Goal: Contribute content: Add original content to the website for others to see

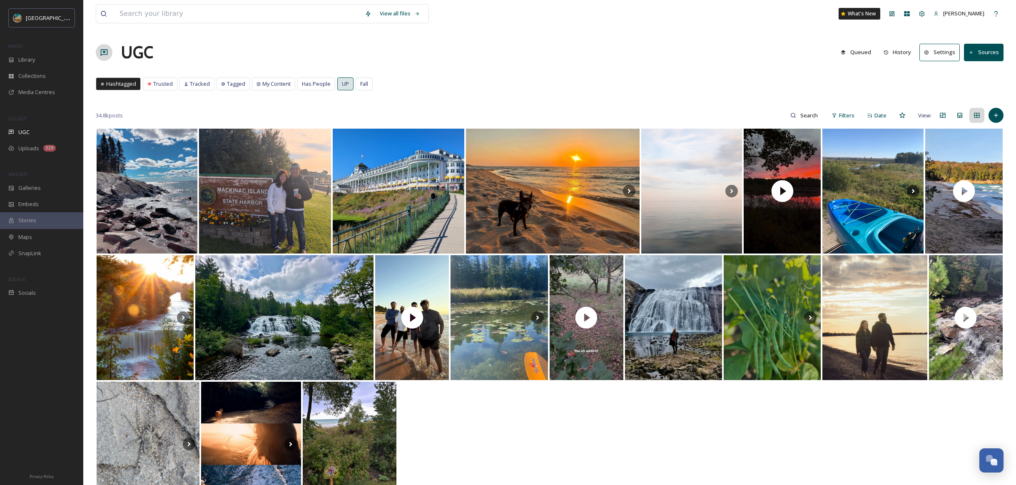
scroll to position [1206, 0]
click at [997, 114] on icon at bounding box center [995, 115] width 7 height 7
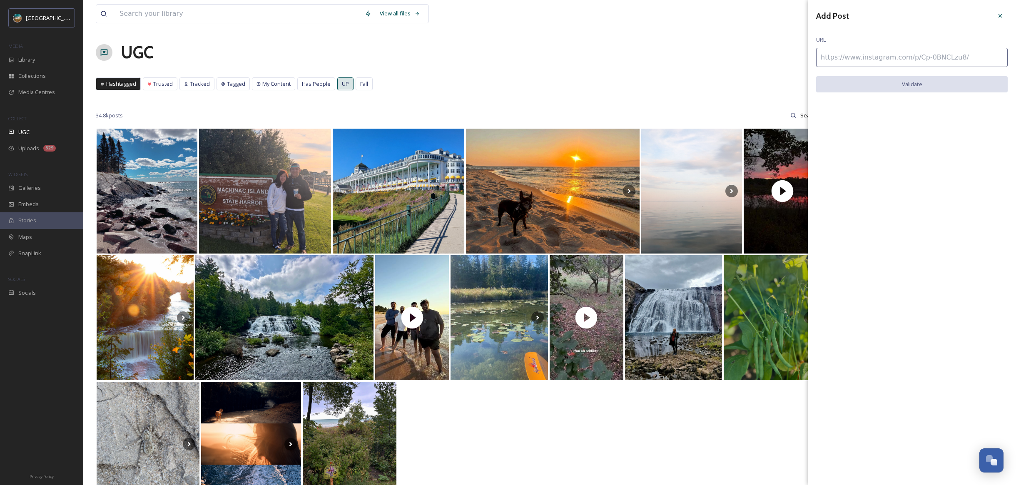
click at [877, 55] on input at bounding box center [911, 57] width 191 height 19
paste input "[URL][DOMAIN_NAME]"
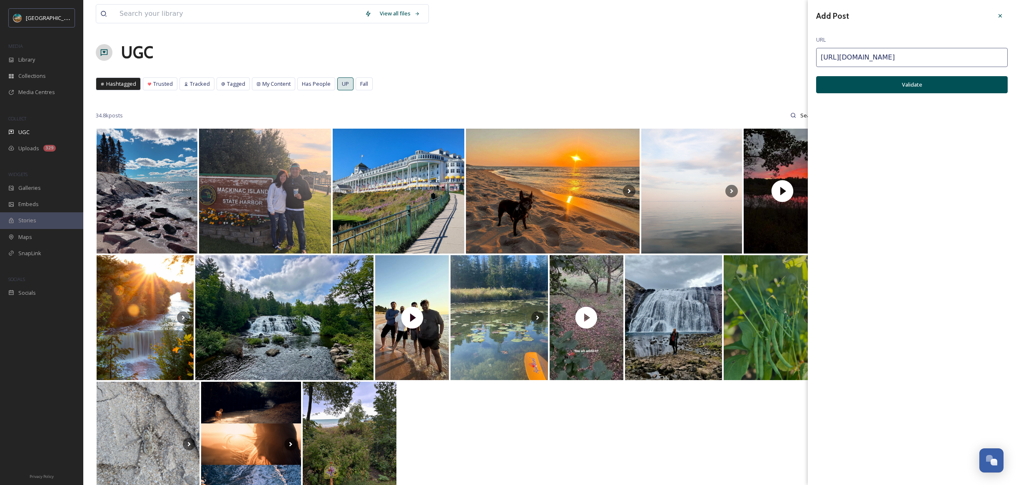
type input "[URL][DOMAIN_NAME]"
click at [883, 90] on button "Validate" at bounding box center [911, 84] width 191 height 17
click at [923, 87] on button "Add Post" at bounding box center [911, 84] width 191 height 17
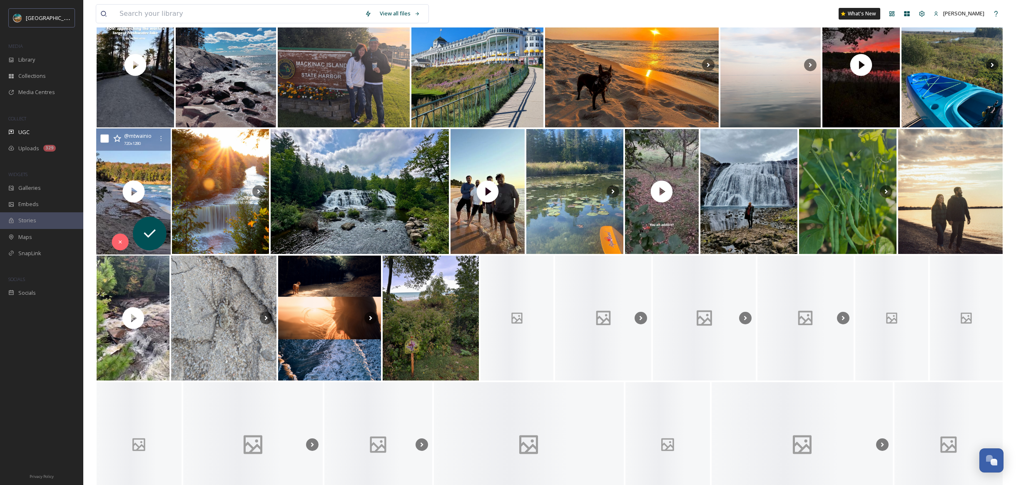
scroll to position [0, 0]
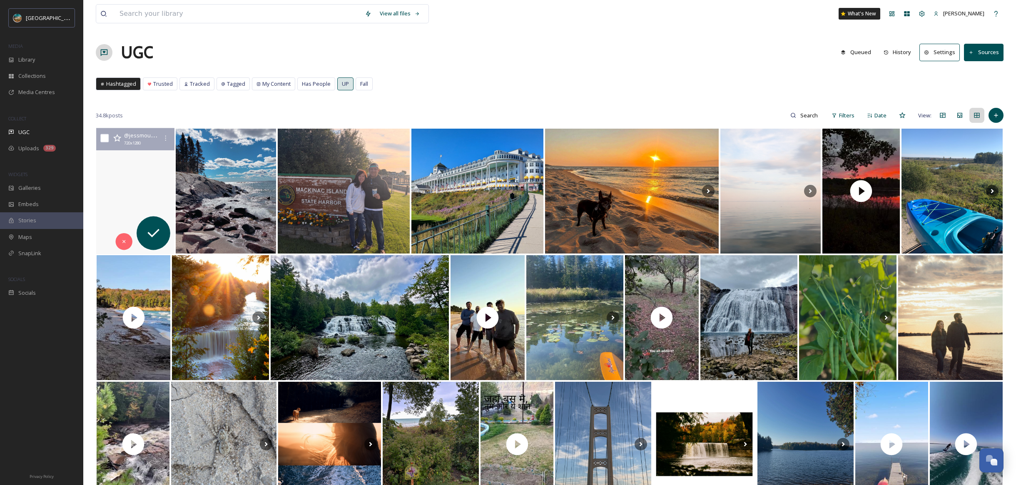
click at [145, 170] on video "This view takes all the stress away 😌\a\a#lakesuperior #picturedrocksnationalla…" at bounding box center [135, 191] width 78 height 126
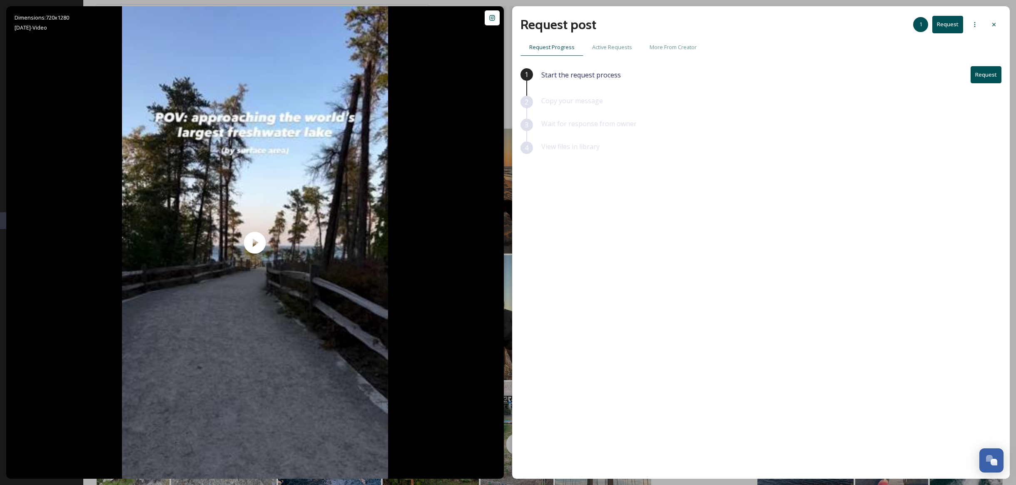
click at [989, 81] on button "Request" at bounding box center [985, 74] width 31 height 17
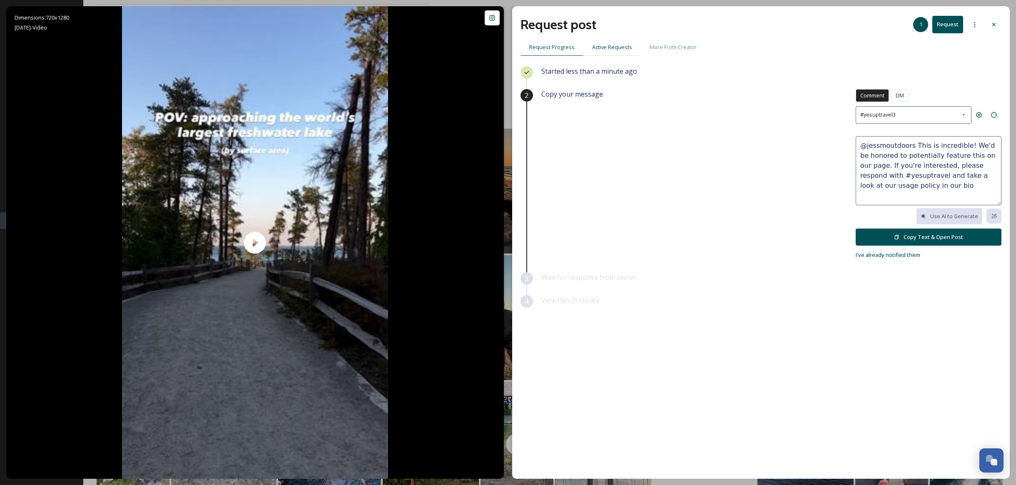
click at [609, 52] on div "Active Requests" at bounding box center [611, 47] width 57 height 17
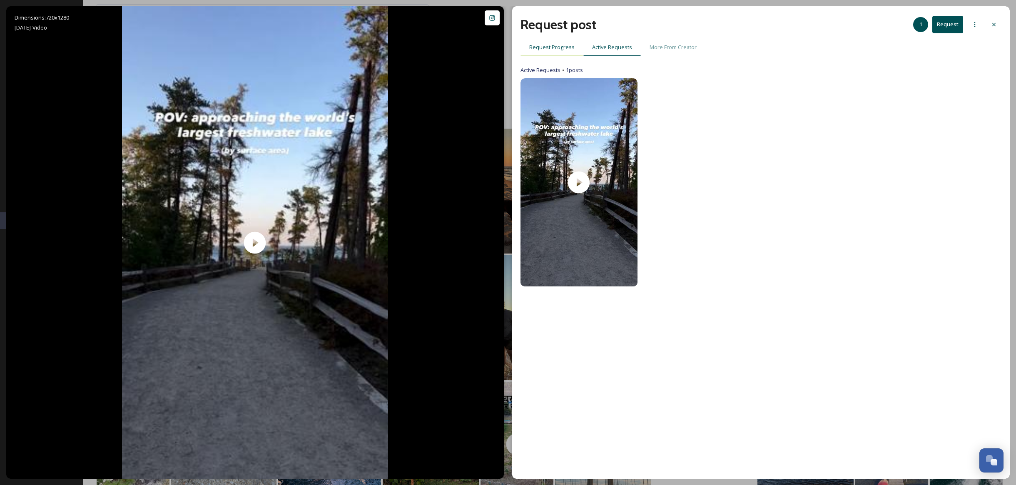
click at [549, 52] on div "Request Progress" at bounding box center [551, 47] width 63 height 17
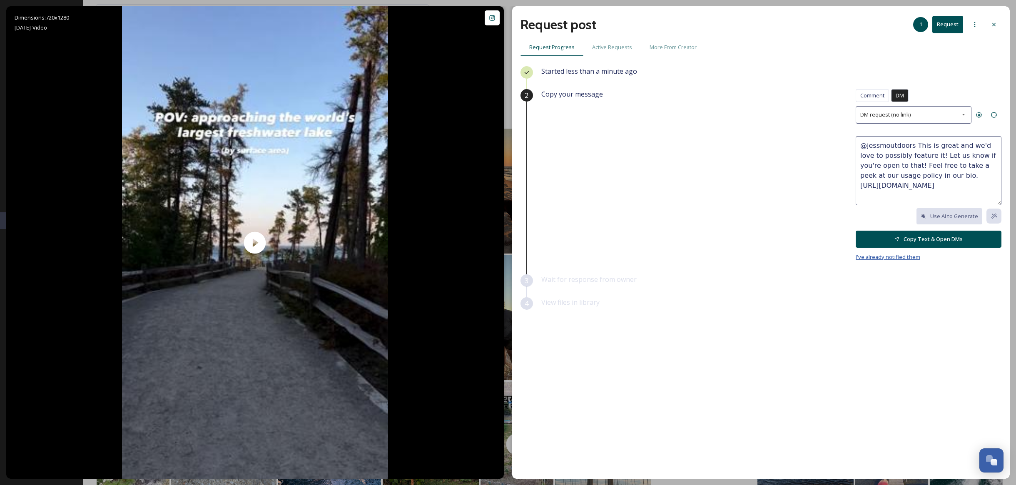
click at [893, 256] on span "I've already notified them" at bounding box center [888, 256] width 65 height 7
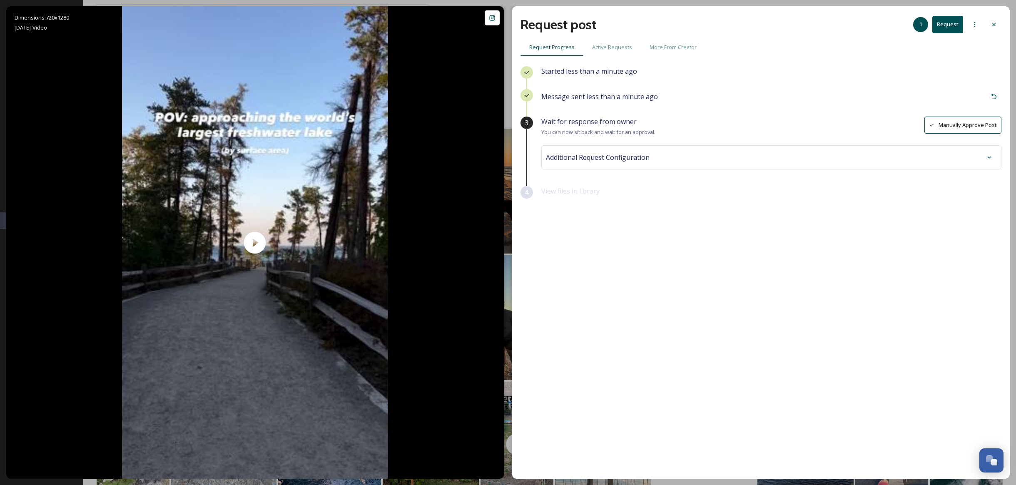
click at [957, 129] on button "Manually Approve Post" at bounding box center [962, 125] width 77 height 17
click at [992, 25] on icon at bounding box center [993, 24] width 7 height 7
